Goal: Information Seeking & Learning: Learn about a topic

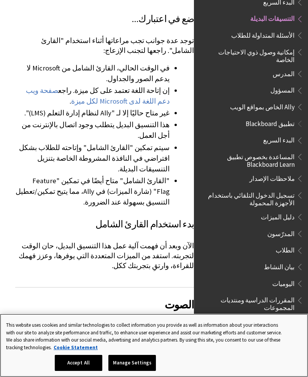
click at [64, 367] on button "Accept All" at bounding box center [79, 363] width 48 height 16
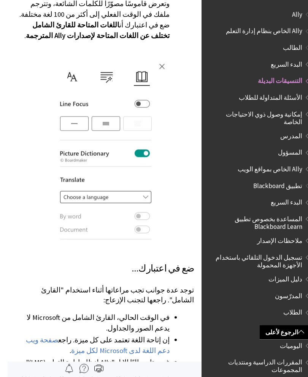
click at [293, 12] on span "Ally" at bounding box center [290, 13] width 10 height 10
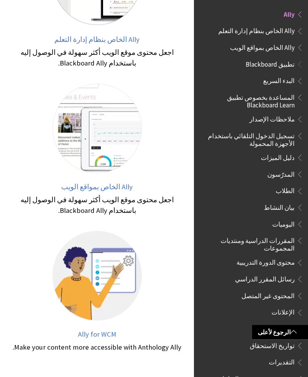
scroll to position [228, 0]
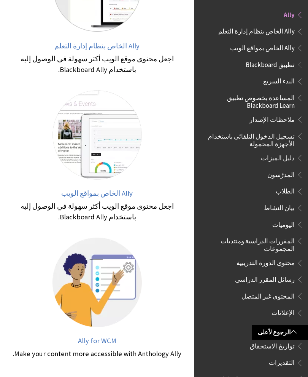
click at [113, 195] on span "Ally الخاص بمواقع الويب" at bounding box center [97, 193] width 72 height 9
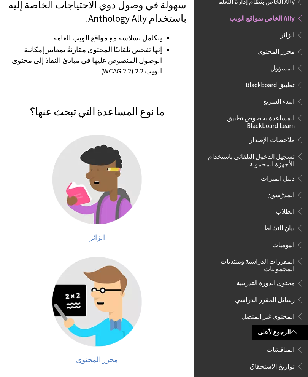
scroll to position [165, 0]
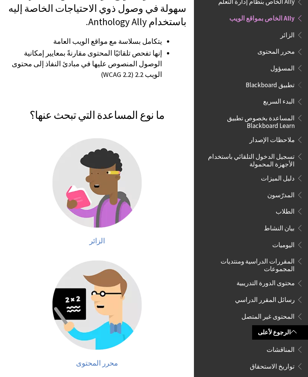
click at [116, 193] on img at bounding box center [97, 182] width 89 height 89
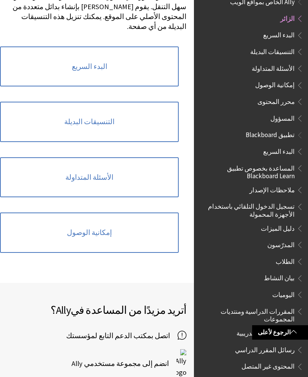
scroll to position [243, 0]
click at [99, 101] on link "التنسيقات البديلة" at bounding box center [89, 121] width 179 height 40
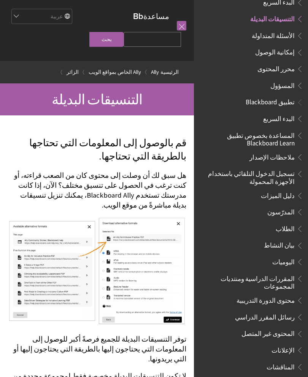
click at [181, 24] on link at bounding box center [182, 26] width 10 height 10
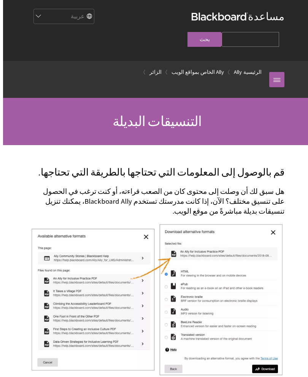
click at [254, 67] on link "الرئيسية" at bounding box center [250, 72] width 18 height 10
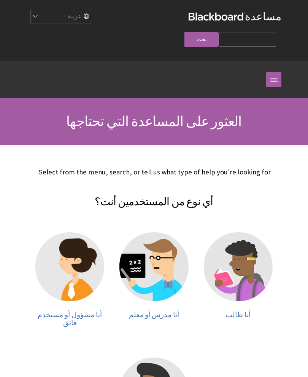
click at [275, 72] on link at bounding box center [274, 79] width 15 height 15
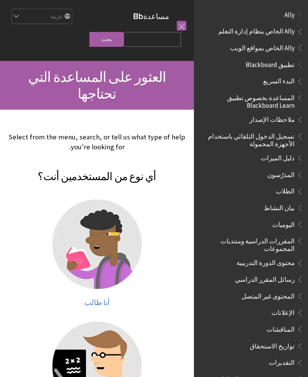
click at [23, 14] on select "English عربية Català Cymraeg Deutsch Español Suomi Français עברית Italiano 日本語 …" at bounding box center [41, 16] width 61 height 15
click at [179, 29] on link at bounding box center [182, 26] width 10 height 10
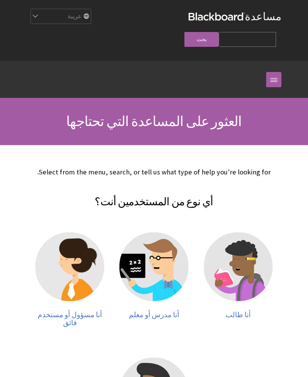
click at [91, 23] on select "English عربية Català Cymraeg Deutsch Español Suomi Français עברית Italiano 日本語 …" at bounding box center [60, 16] width 61 height 15
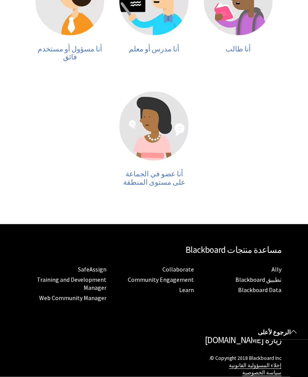
scroll to position [292, 0]
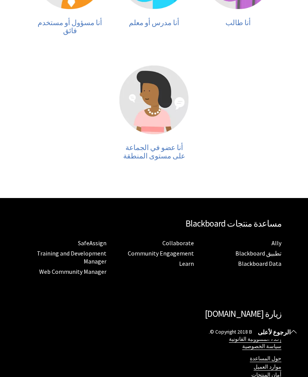
click at [290, 333] on link "الرجوع لأعلى" at bounding box center [280, 332] width 56 height 14
